Goal: Task Accomplishment & Management: Use online tool/utility

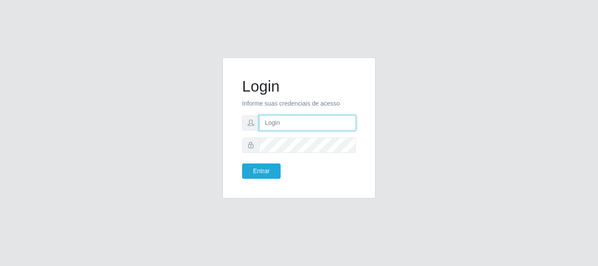
click at [272, 124] on input "text" at bounding box center [307, 122] width 97 height 15
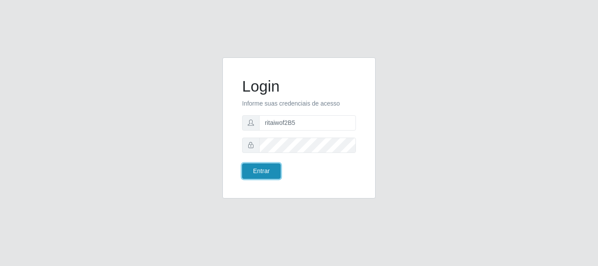
click at [266, 169] on button "Entrar" at bounding box center [261, 170] width 39 height 15
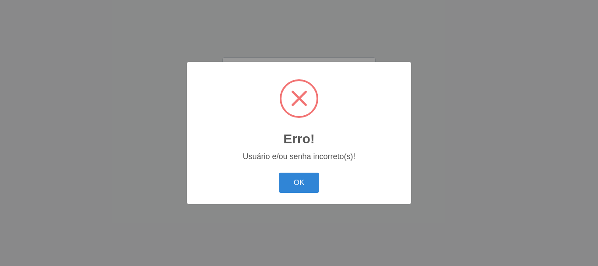
click at [310, 188] on button "OK" at bounding box center [299, 183] width 41 height 21
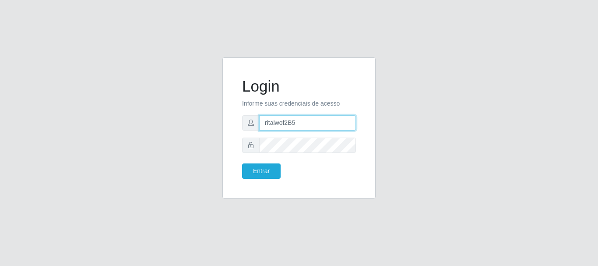
click at [289, 125] on input "ritaiwof2B5" at bounding box center [307, 122] width 97 height 15
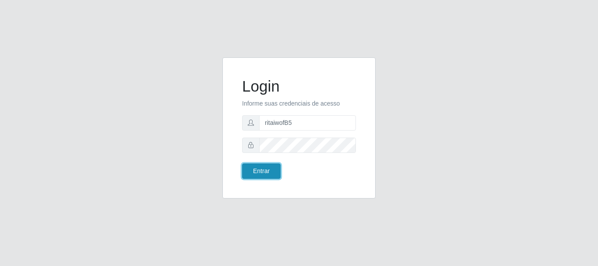
click at [259, 173] on button "Entrar" at bounding box center [261, 170] width 39 height 15
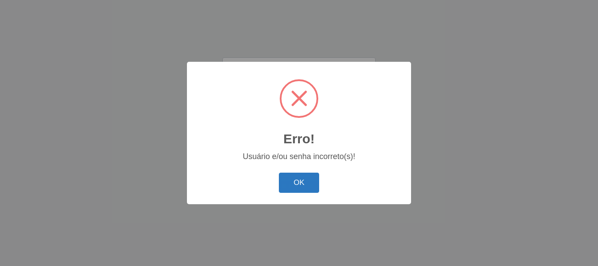
click at [296, 181] on button "OK" at bounding box center [299, 183] width 41 height 21
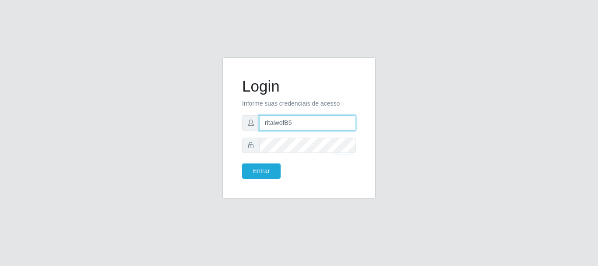
click at [283, 123] on input "ritaiwofB5" at bounding box center [307, 122] width 97 height 15
click at [286, 123] on input "ritaiwofB5" at bounding box center [307, 122] width 97 height 15
type input "ritaiwof@B5"
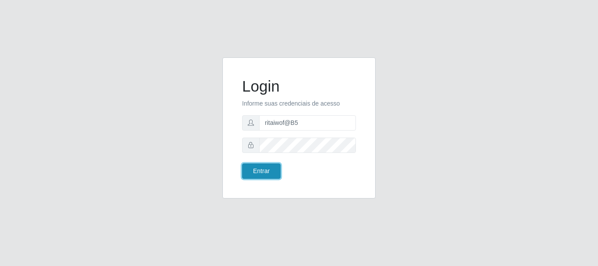
click at [266, 173] on button "Entrar" at bounding box center [261, 170] width 39 height 15
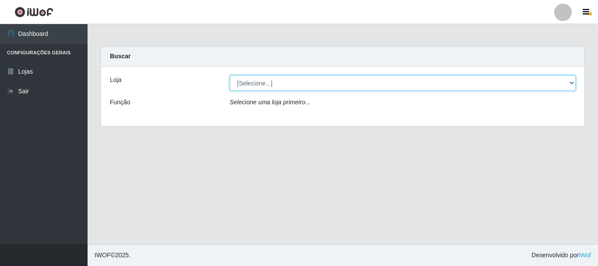
click at [569, 84] on select "[Selecione...] Bemais Supermercados - B5 Anatólia" at bounding box center [403, 82] width 346 height 15
select select "405"
click at [230, 75] on select "[Selecione...] Bemais Supermercados - B5 Anatólia" at bounding box center [403, 82] width 346 height 15
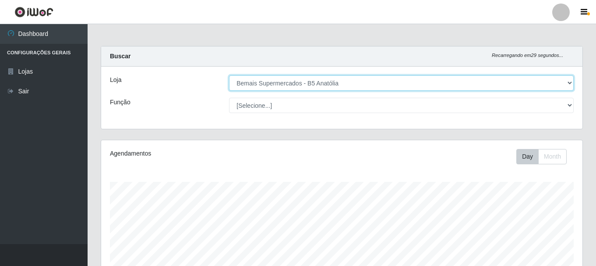
scroll to position [182, 481]
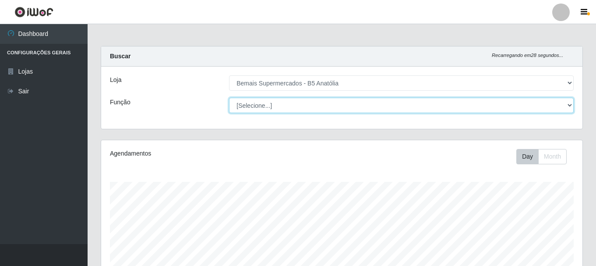
click at [572, 103] on select "[Selecione...] ASG ASG + ASG ++ Auxiliar de Estacionamento Auxiliar de Estacion…" at bounding box center [401, 105] width 345 height 15
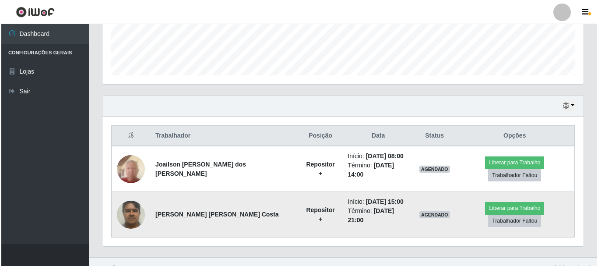
scroll to position [194, 0]
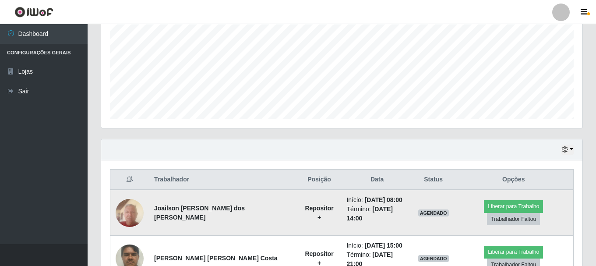
click at [137, 215] on img at bounding box center [130, 212] width 28 height 37
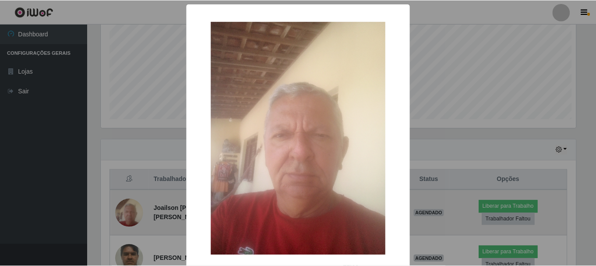
scroll to position [182, 477]
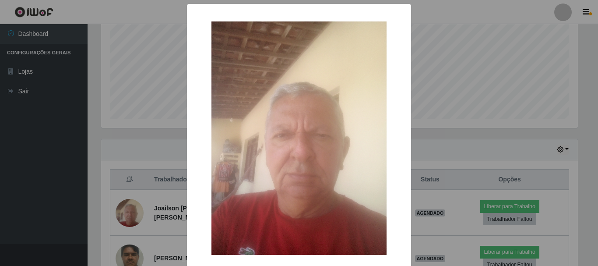
click at [432, 154] on div "× OK Cancel" at bounding box center [299, 133] width 598 height 266
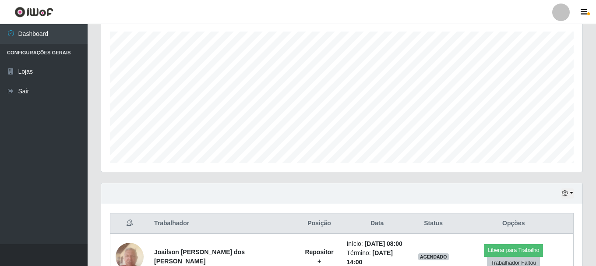
scroll to position [0, 0]
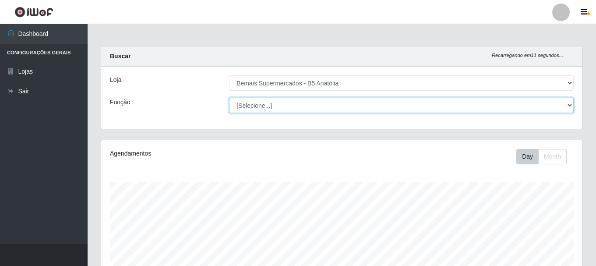
drag, startPoint x: 571, startPoint y: 104, endPoint x: 556, endPoint y: 112, distance: 17.2
click at [568, 105] on select "[Selecione...] ASG ASG + ASG ++ Auxiliar de Estacionamento Auxiliar de Estacion…" at bounding box center [401, 105] width 345 height 15
select select "72"
click at [229, 98] on select "[Selecione...] ASG ASG + ASG ++ Auxiliar de Estacionamento Auxiliar de Estacion…" at bounding box center [401, 105] width 345 height 15
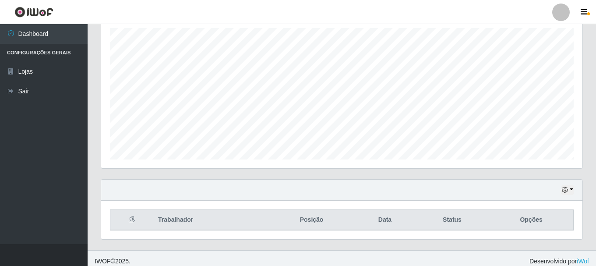
scroll to position [160, 0]
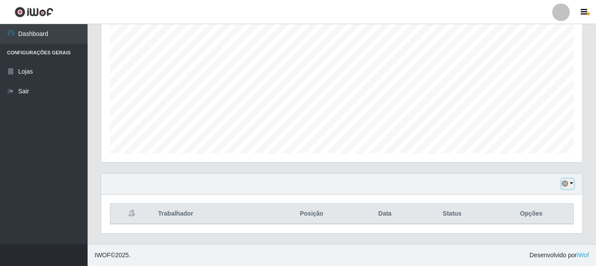
click at [567, 179] on button "button" at bounding box center [567, 184] width 12 height 10
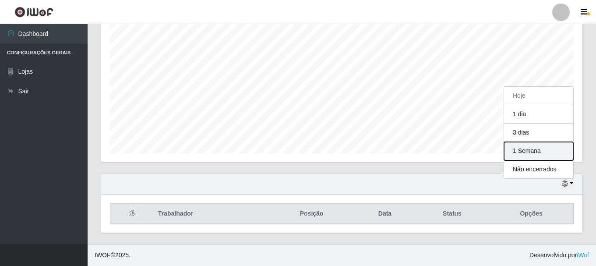
click at [526, 144] on button "1 Semana" at bounding box center [538, 151] width 69 height 18
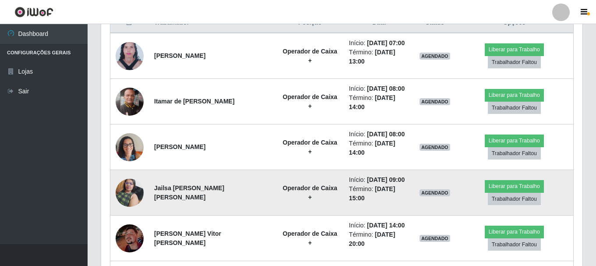
scroll to position [335, 0]
